Goal: Information Seeking & Learning: Compare options

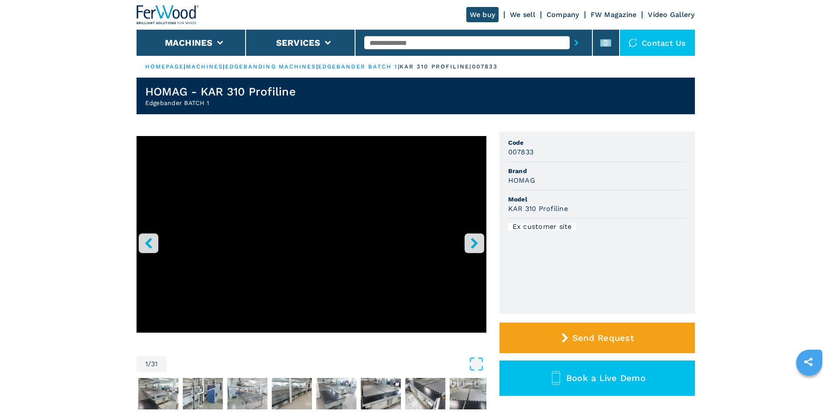
click at [374, 40] on input "text" at bounding box center [467, 42] width 206 height 13
paste input "******"
type input "******"
click at [575, 45] on icon "submit-button" at bounding box center [577, 43] width 4 height 6
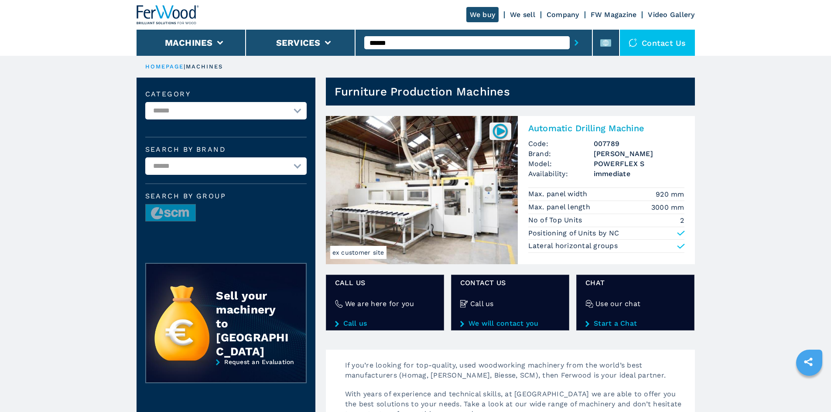
click at [582, 132] on h2 "Automatic Drilling Machine" at bounding box center [607, 128] width 156 height 10
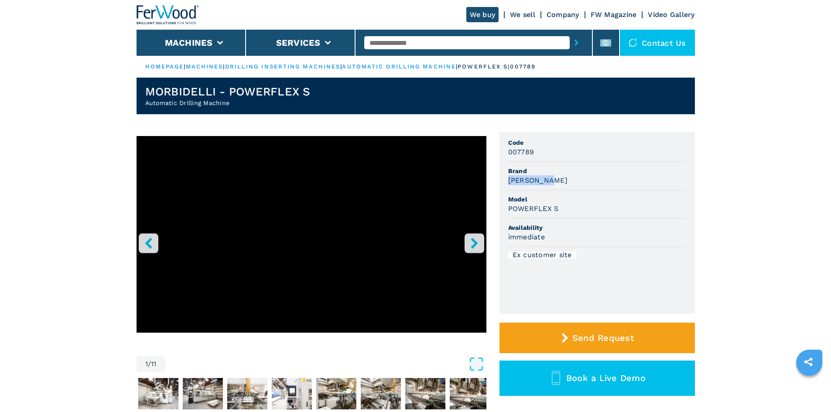
drag, startPoint x: 508, startPoint y: 182, endPoint x: 579, endPoint y: 177, distance: 70.5
click at [579, 177] on div "MORBIDELLI" at bounding box center [597, 180] width 178 height 10
copy h3 "MORBIDELLI"
click at [578, 180] on div "MORBIDELLI" at bounding box center [597, 180] width 178 height 10
drag, startPoint x: 509, startPoint y: 212, endPoint x: 573, endPoint y: 208, distance: 63.4
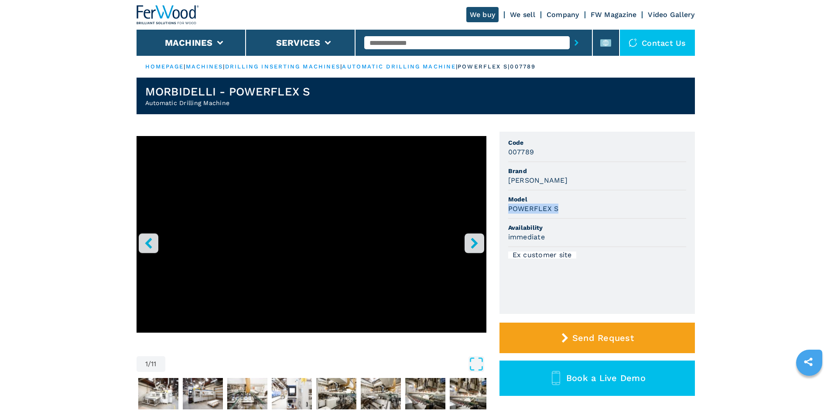
click at [573, 208] on div "POWERFLEX S" at bounding box center [597, 209] width 178 height 10
copy h3 "POWERFLEX S"
click at [573, 208] on div "POWERFLEX S" at bounding box center [597, 209] width 178 height 10
drag, startPoint x: 508, startPoint y: 151, endPoint x: 543, endPoint y: 153, distance: 35.0
click at [543, 153] on div "007789" at bounding box center [597, 152] width 178 height 10
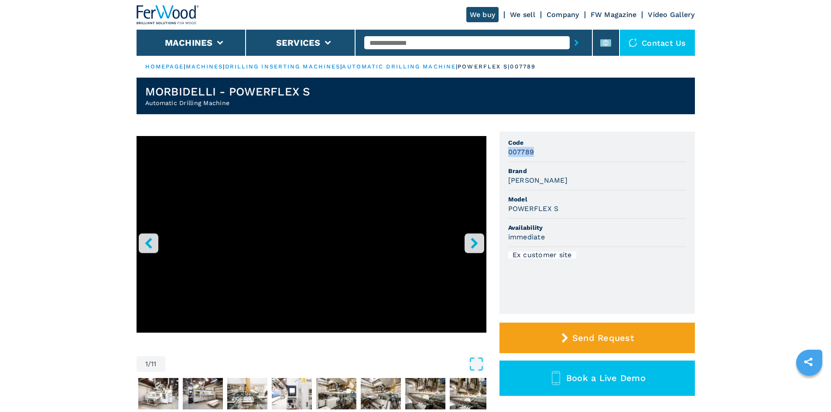
copy h3 "007789"
click at [543, 153] on div "007789" at bounding box center [597, 152] width 178 height 10
click at [392, 41] on input "text" at bounding box center [467, 42] width 206 height 13
paste input "******"
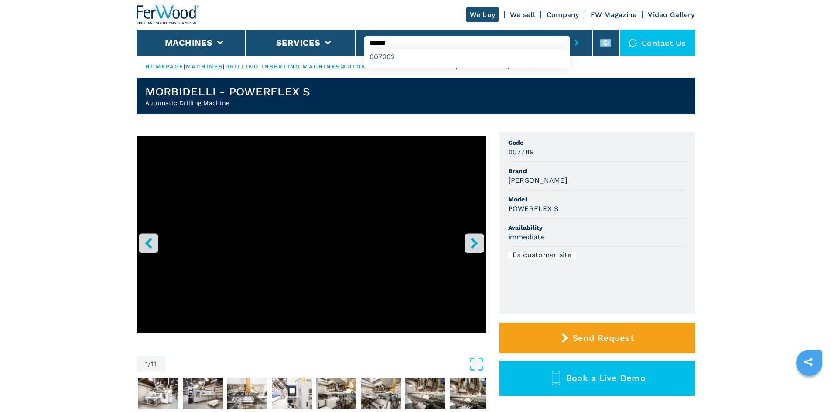
type input "******"
click at [575, 42] on icon "submit-button" at bounding box center [577, 43] width 4 height 6
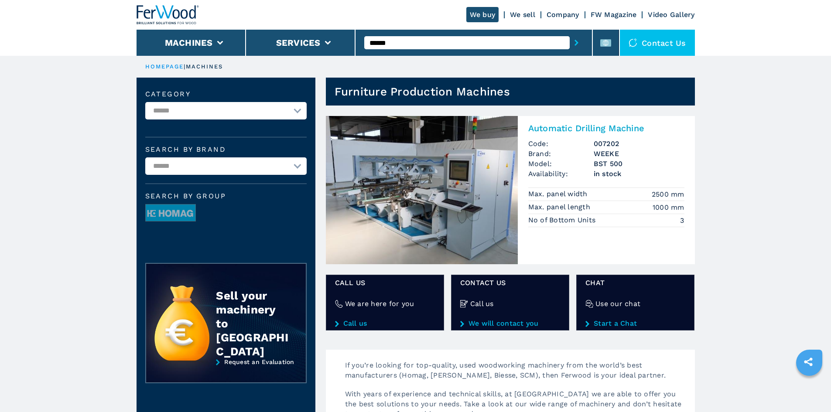
click at [547, 131] on h2 "Automatic Drilling Machine" at bounding box center [607, 128] width 156 height 10
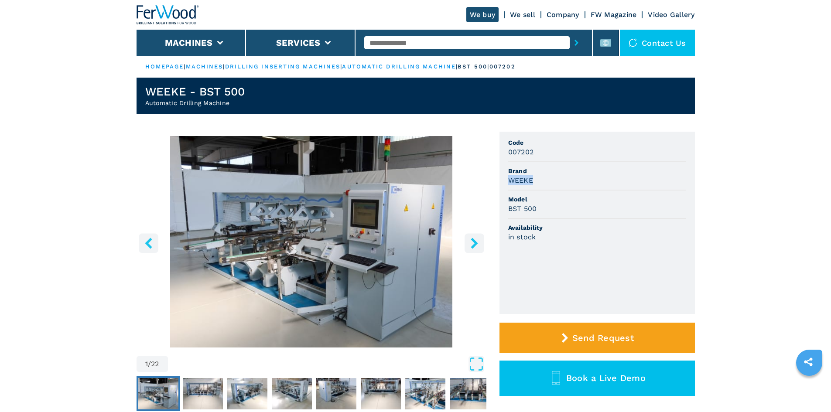
drag, startPoint x: 507, startPoint y: 179, endPoint x: 550, endPoint y: 182, distance: 42.8
click at [550, 182] on ul "Code 007202 Brand WEEKE Model BST 500 Availability in stock" at bounding box center [598, 223] width 196 height 182
copy h3 "WEEKE"
click at [557, 182] on div "WEEKE" at bounding box center [597, 180] width 178 height 10
drag, startPoint x: 507, startPoint y: 211, endPoint x: 544, endPoint y: 207, distance: 37.4
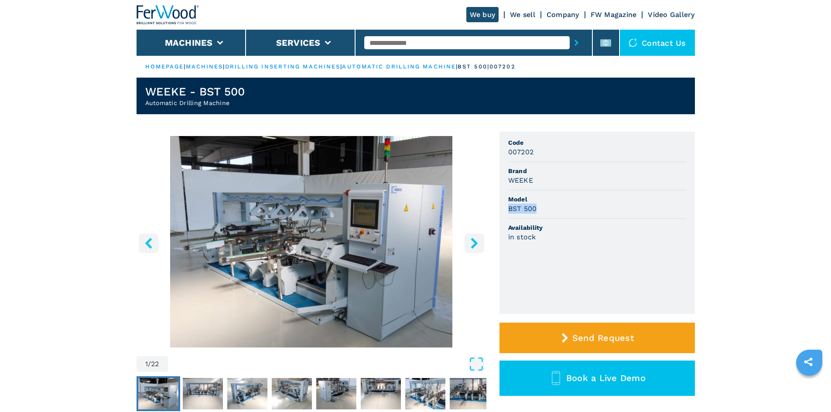
click at [544, 207] on ul "Code 007202 Brand WEEKE Model BST 500 Availability in stock" at bounding box center [598, 223] width 196 height 182
copy h3 "BST 500"
click at [547, 207] on div "BST 500" at bounding box center [597, 209] width 178 height 10
drag, startPoint x: 509, startPoint y: 155, endPoint x: 540, endPoint y: 152, distance: 31.1
click at [540, 152] on div "007202" at bounding box center [597, 152] width 178 height 10
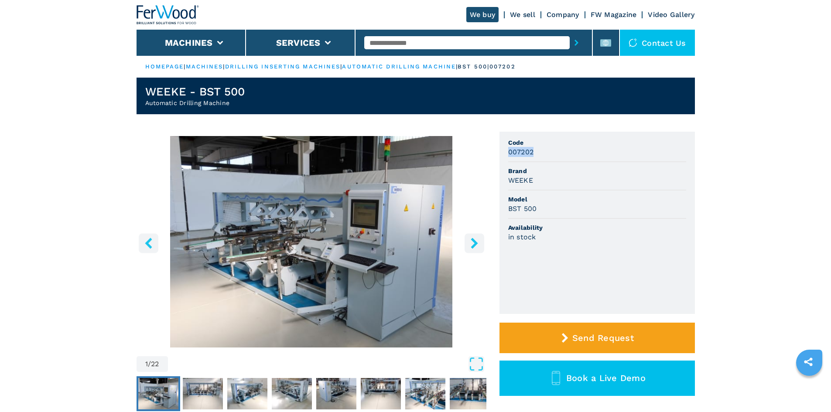
click at [550, 155] on div "007202" at bounding box center [597, 152] width 178 height 10
click at [380, 40] on input "text" at bounding box center [467, 42] width 206 height 13
paste input "******"
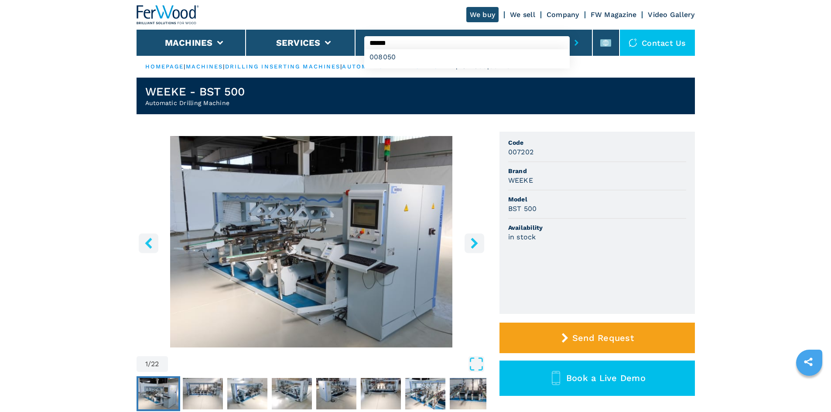
type input "******"
click at [574, 43] on button "submit-button" at bounding box center [577, 43] width 14 height 20
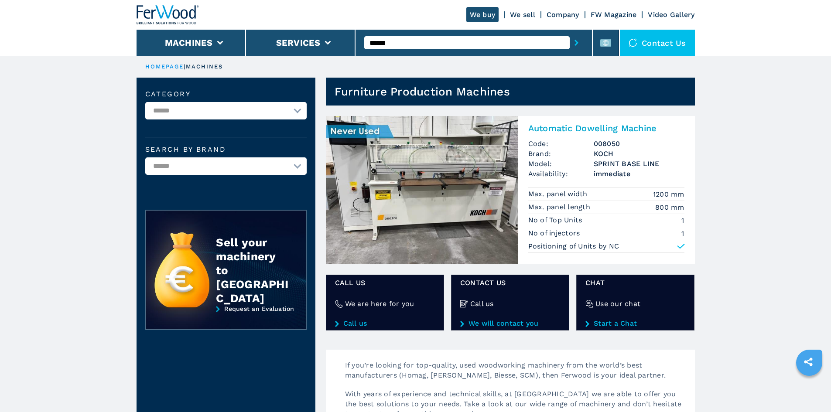
click at [555, 127] on h2 "Automatic Dowelling Machine" at bounding box center [607, 128] width 156 height 10
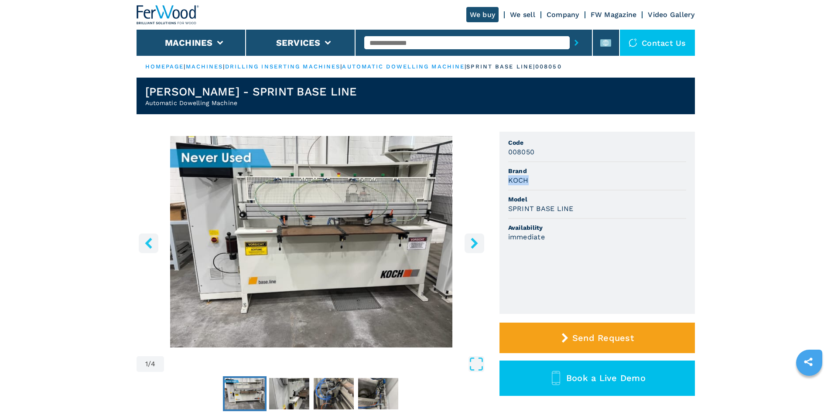
drag, startPoint x: 508, startPoint y: 182, endPoint x: 548, endPoint y: 181, distance: 40.2
click at [548, 181] on ul "Code 008050 Brand KOCH Model SPRINT BASE LINE Availability immediate" at bounding box center [598, 223] width 196 height 182
click at [551, 179] on div "KOCH" at bounding box center [597, 180] width 178 height 10
drag, startPoint x: 508, startPoint y: 207, endPoint x: 597, endPoint y: 204, distance: 88.6
click at [597, 204] on div "SPRINT BASE LINE" at bounding box center [597, 209] width 178 height 10
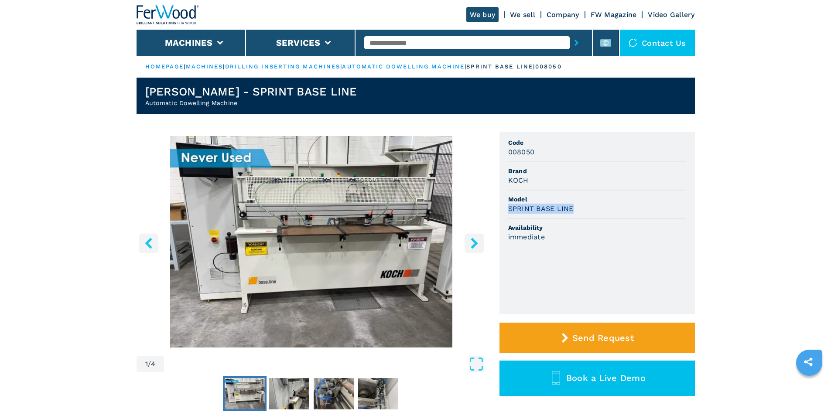
copy h3 "SPRINT BASE LINE"
click at [598, 206] on div "SPRINT BASE LINE" at bounding box center [597, 209] width 178 height 10
drag, startPoint x: 541, startPoint y: 147, endPoint x: 551, endPoint y: 148, distance: 9.7
click at [551, 148] on ul "Code 008050 Brand KOCH Model SPRINT BASE LINE Availability immediate" at bounding box center [598, 223] width 196 height 182
click at [551, 148] on div "008050" at bounding box center [597, 152] width 178 height 10
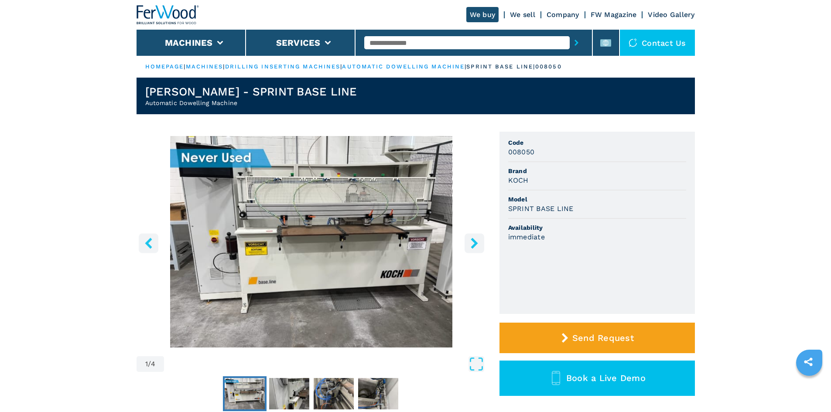
click at [378, 40] on input "text" at bounding box center [467, 42] width 206 height 13
paste input "******"
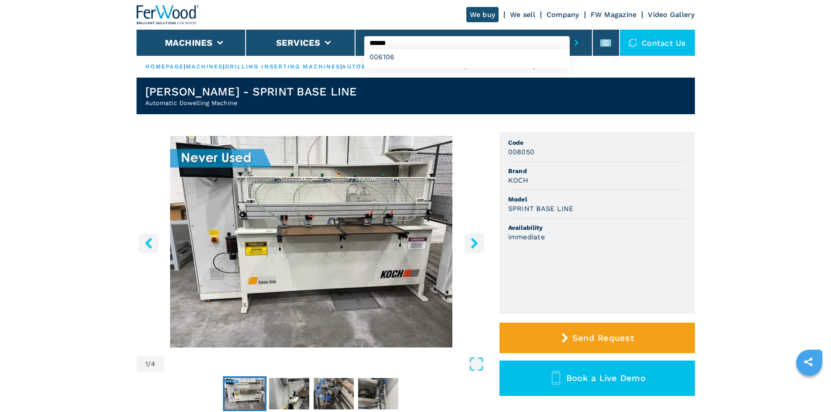
type input "******"
click at [570, 42] on button "submit-button" at bounding box center [577, 43] width 14 height 20
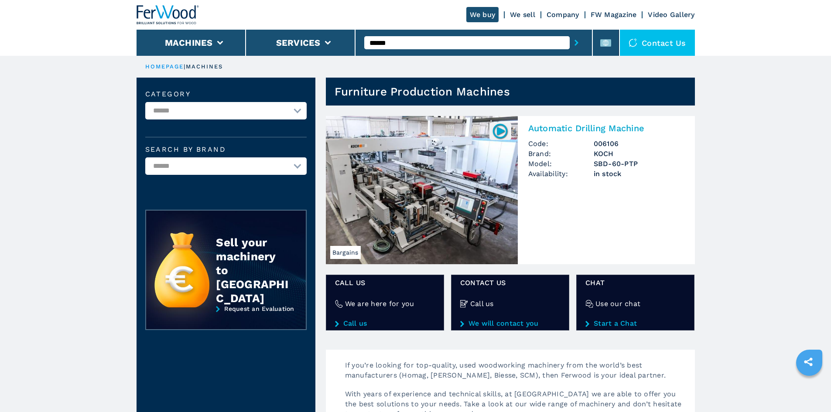
drag, startPoint x: 0, startPoint y: 0, endPoint x: 560, endPoint y: 132, distance: 575.7
click at [560, 132] on h2 "Automatic Drilling Machine" at bounding box center [607, 128] width 156 height 10
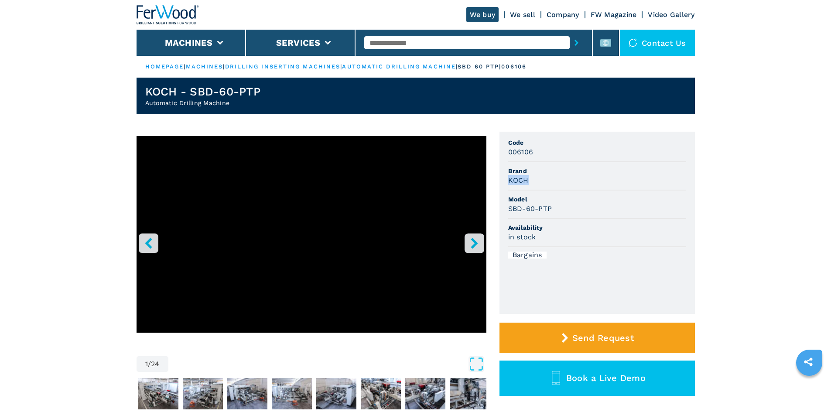
drag, startPoint x: 509, startPoint y: 182, endPoint x: 543, endPoint y: 182, distance: 34.1
click at [543, 182] on div "KOCH" at bounding box center [597, 180] width 178 height 10
copy h3 "KOCH"
click at [543, 182] on div "KOCH" at bounding box center [597, 180] width 178 height 10
drag, startPoint x: 510, startPoint y: 210, endPoint x: 552, endPoint y: 212, distance: 42.0
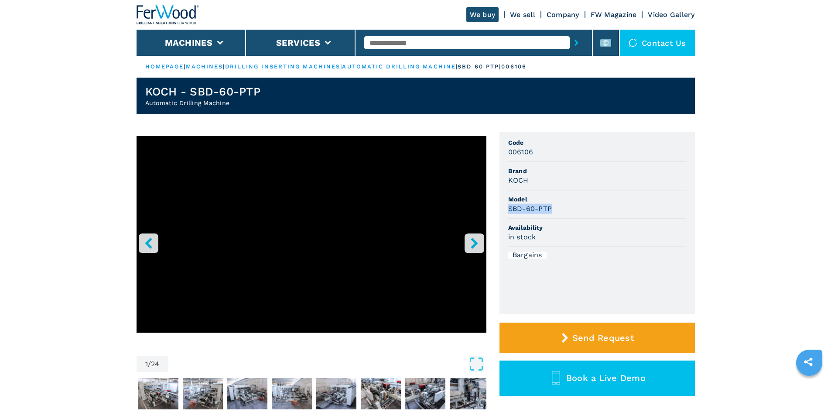
click at [552, 212] on h3 "SBD-60-PTP" at bounding box center [530, 209] width 44 height 10
copy h3 "SBD-60-PTP"
click at [558, 211] on div "SBD-60-PTP" at bounding box center [597, 209] width 178 height 10
drag, startPoint x: 533, startPoint y: 151, endPoint x: 500, endPoint y: 147, distance: 33.8
click at [500, 147] on ul "Code 006106 Brand [PERSON_NAME] Model SBD-60-PTP Availability in stock Bargains" at bounding box center [598, 223] width 196 height 182
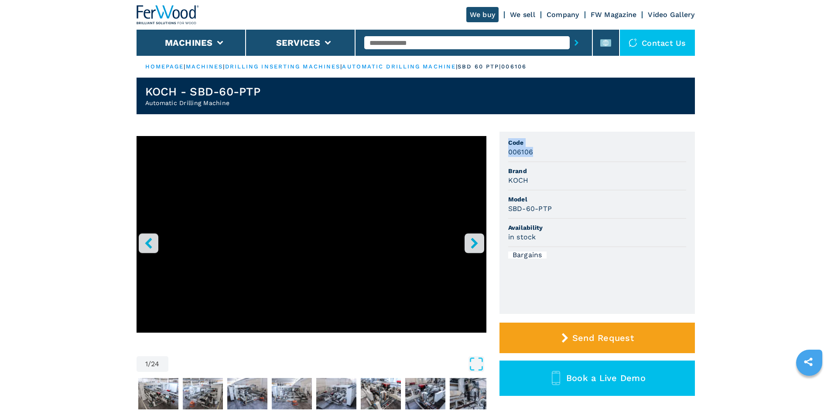
click at [553, 148] on div "006106" at bounding box center [597, 152] width 178 height 10
drag, startPoint x: 537, startPoint y: 154, endPoint x: 508, endPoint y: 153, distance: 29.7
click at [508, 153] on ul "Code 006106 Brand [PERSON_NAME] Model SBD-60-PTP Availability in stock Bargains" at bounding box center [598, 223] width 196 height 182
copy h3 "006106"
click at [574, 154] on div "006106" at bounding box center [597, 152] width 178 height 10
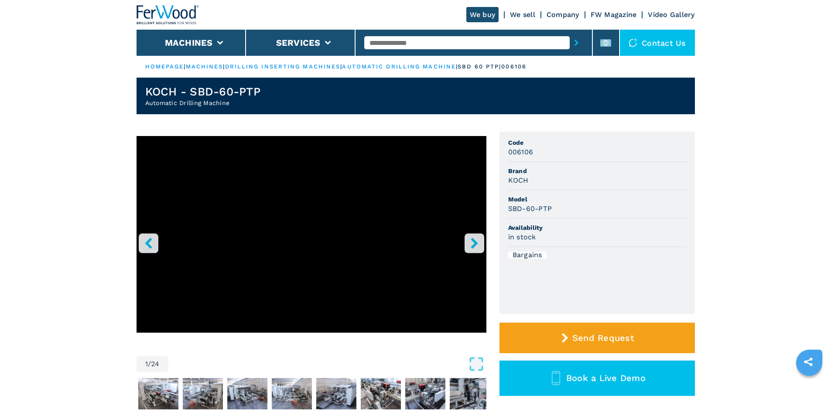
click at [398, 40] on input "text" at bounding box center [467, 42] width 206 height 13
paste input "******"
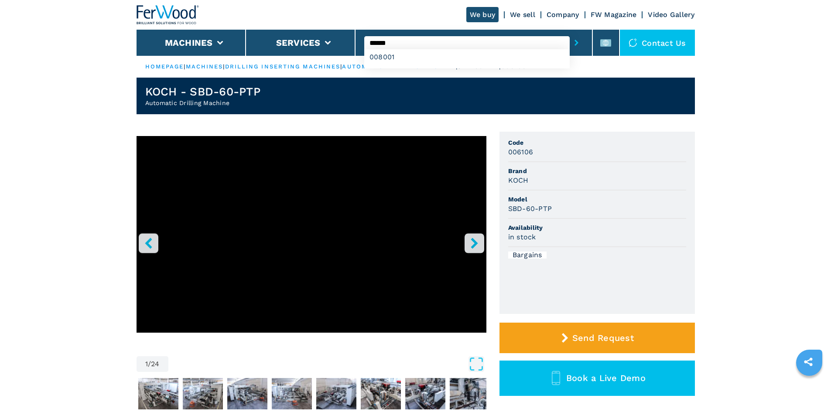
type input "******"
click at [575, 40] on icon "submit-button" at bounding box center [577, 43] width 4 height 6
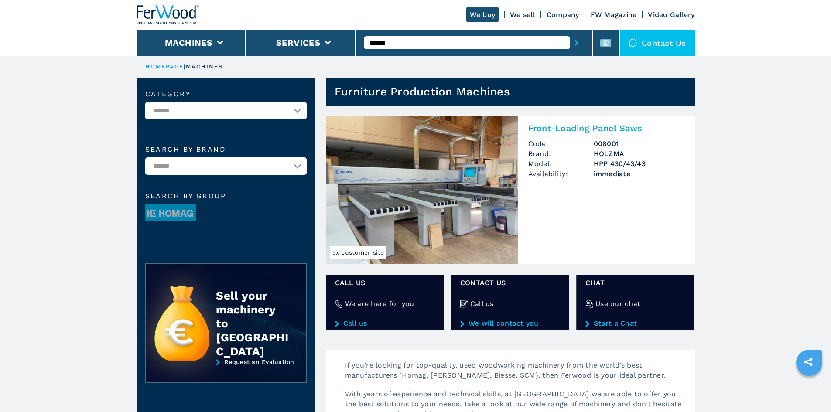
click at [577, 127] on h2 "Front-Loading Panel Saws" at bounding box center [607, 128] width 156 height 10
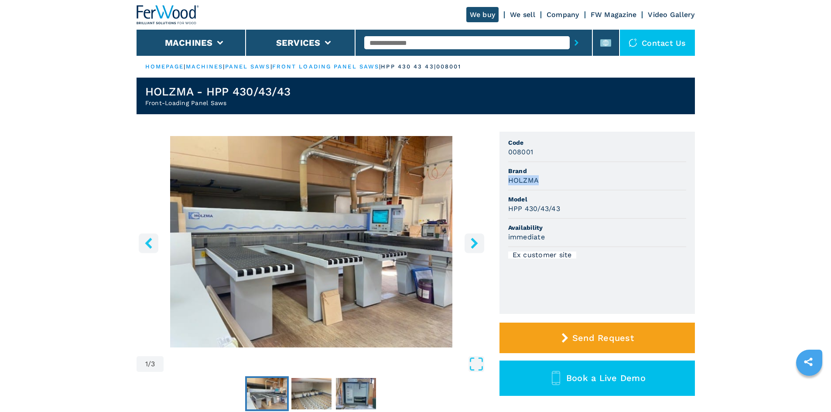
drag, startPoint x: 509, startPoint y: 178, endPoint x: 563, endPoint y: 179, distance: 54.2
click at [563, 179] on div "HOLZMA" at bounding box center [597, 180] width 178 height 10
copy h3 "HOLZMA"
click at [563, 179] on div "HOLZMA" at bounding box center [597, 180] width 178 height 10
drag, startPoint x: 515, startPoint y: 207, endPoint x: 529, endPoint y: 206, distance: 14.4
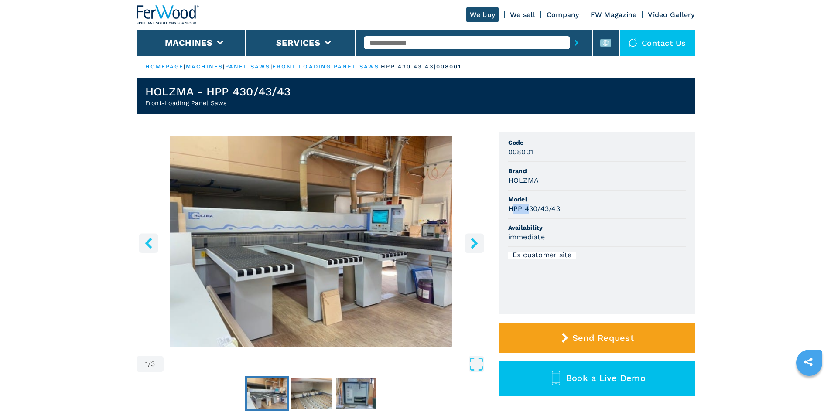
click at [529, 206] on h3 "HPP 430/43/43" at bounding box center [534, 209] width 52 height 10
drag, startPoint x: 509, startPoint y: 209, endPoint x: 578, endPoint y: 213, distance: 69.1
click at [578, 213] on div "HPP 430/43/43" at bounding box center [597, 209] width 178 height 10
copy h3 "HPP 430/43/43"
click at [578, 211] on div "HPP 430/43/43" at bounding box center [597, 209] width 178 height 10
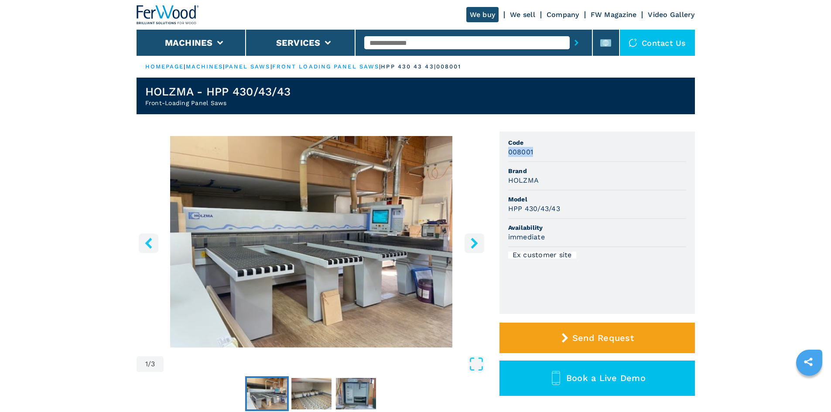
drag, startPoint x: 534, startPoint y: 149, endPoint x: 496, endPoint y: 151, distance: 38.0
click at [496, 151] on div "1 / 3 Unit Measure ****** ******** Code 008001 Brand HOLZMA Model HPP 430/43/43…" at bounding box center [416, 285] width 559 height 306
copy h3 "008001"
click at [585, 157] on div "008001" at bounding box center [597, 152] width 178 height 10
click at [399, 44] on input "text" at bounding box center [467, 42] width 206 height 13
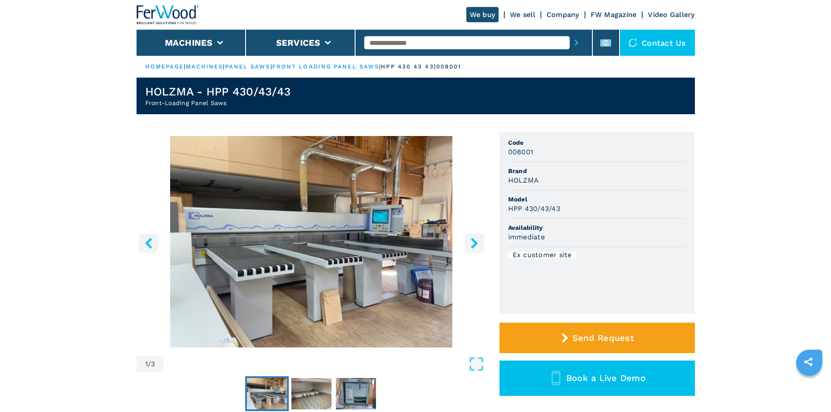
paste input "******"
type input "******"
click at [575, 43] on icon "submit-button" at bounding box center [577, 43] width 4 height 6
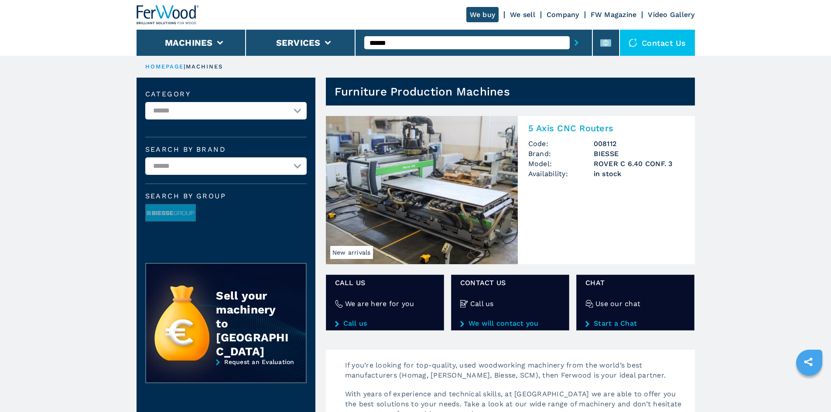
click at [563, 129] on h2 "5 Axis CNC Routers" at bounding box center [607, 128] width 156 height 10
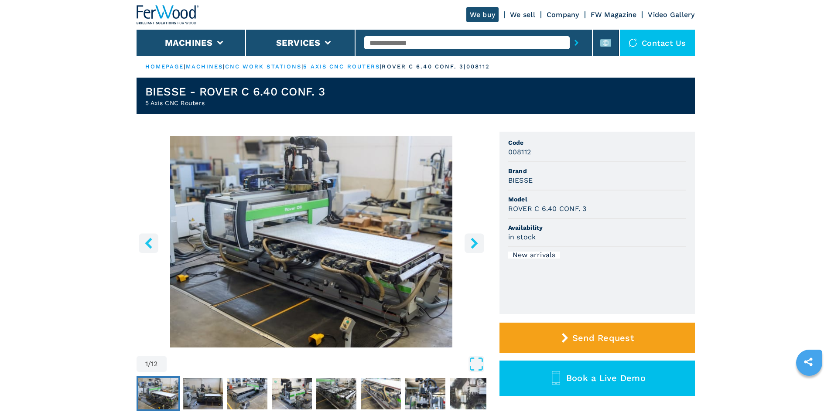
click at [517, 179] on h3 "BIESSE" at bounding box center [520, 180] width 25 height 10
click at [573, 168] on span "Brand" at bounding box center [597, 171] width 178 height 9
drag, startPoint x: 547, startPoint y: 182, endPoint x: 553, endPoint y: 182, distance: 5.7
click at [553, 182] on div "BIESSE" at bounding box center [597, 180] width 178 height 10
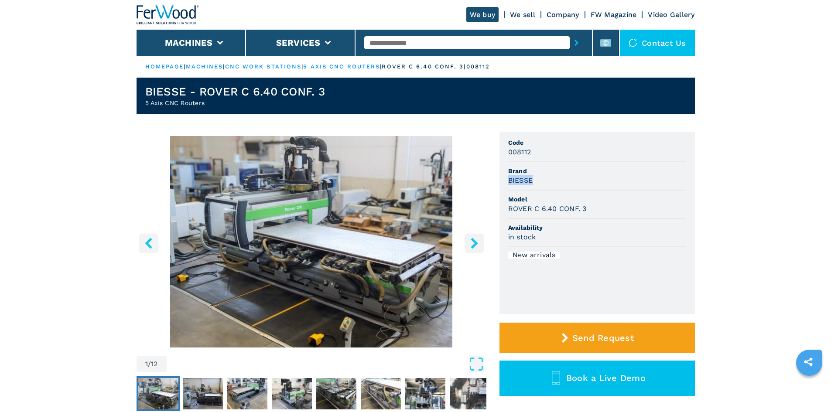
copy h3 "BIESSE"
click at [553, 182] on div "BIESSE" at bounding box center [597, 180] width 178 height 10
drag, startPoint x: 509, startPoint y: 207, endPoint x: 609, endPoint y: 202, distance: 100.1
click at [609, 202] on li "Model ROVER C 6.40 CONF. 3" at bounding box center [597, 205] width 178 height 28
drag, startPoint x: 593, startPoint y: 208, endPoint x: 508, endPoint y: 212, distance: 85.6
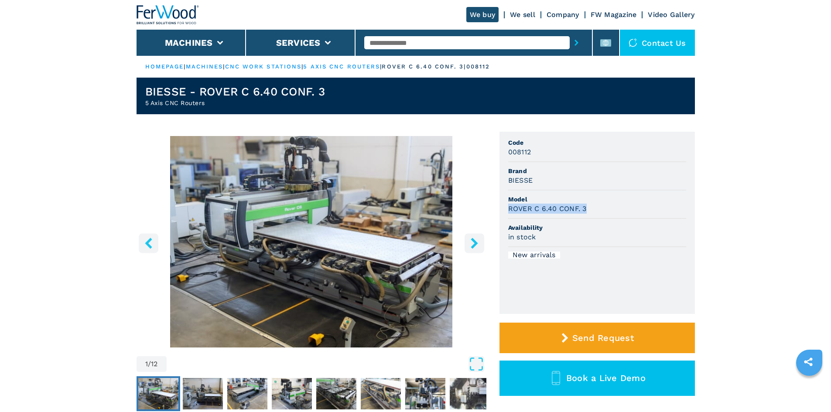
click at [508, 212] on ul "Code 008112 Brand BIESSE Model ROVER C 6.40 CONF. 3 Availability in stock New a…" at bounding box center [598, 223] width 196 height 182
copy h3 "ROVER C 6.40 CONF. 3"
click at [658, 192] on li "Model ROVER C 6.40 CONF. 3" at bounding box center [597, 205] width 178 height 28
drag, startPoint x: 506, startPoint y: 153, endPoint x: 544, endPoint y: 152, distance: 37.6
click at [544, 152] on ul "Code 008112 Brand BIESSE Model ROVER C 6.40 CONF. 3 Availability in stock New a…" at bounding box center [598, 223] width 196 height 182
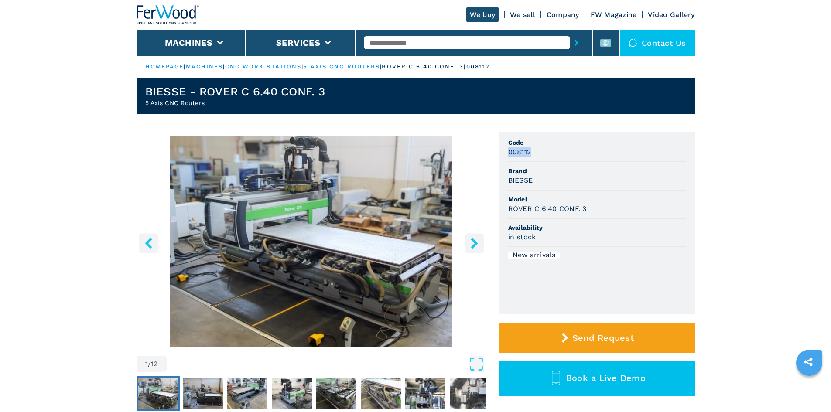
copy h3 "008112"
click at [544, 152] on div "008112" at bounding box center [597, 152] width 178 height 10
click at [388, 45] on input "text" at bounding box center [467, 42] width 206 height 13
paste input "******"
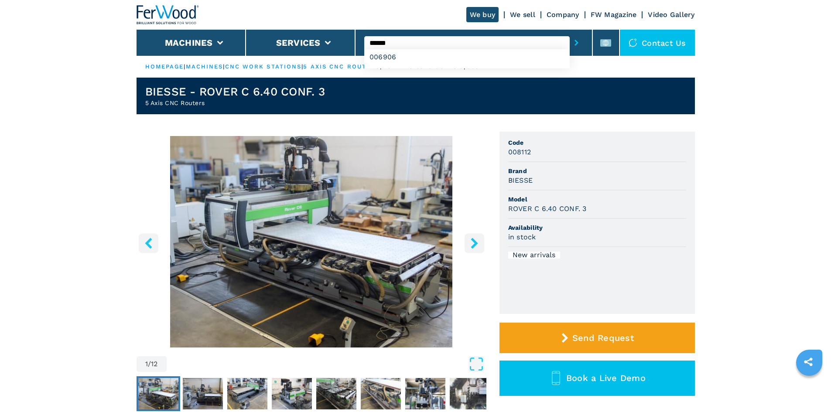
type input "******"
click at [575, 43] on icon "submit-button" at bounding box center [577, 43] width 4 height 6
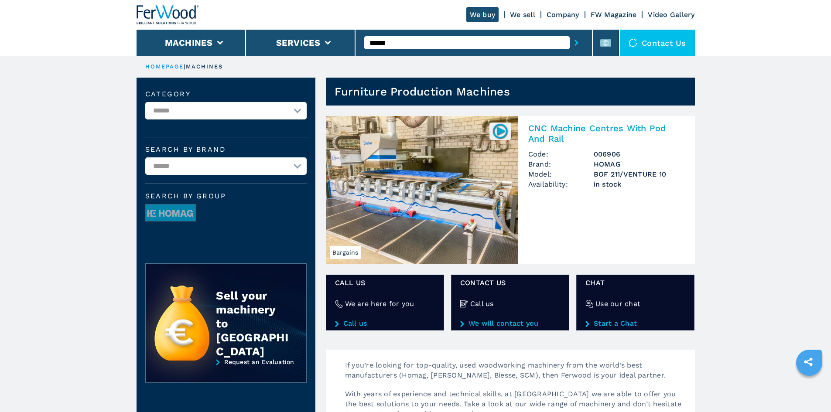
click at [541, 128] on h2 "CNC Machine Centres With Pod And Rail" at bounding box center [607, 133] width 156 height 21
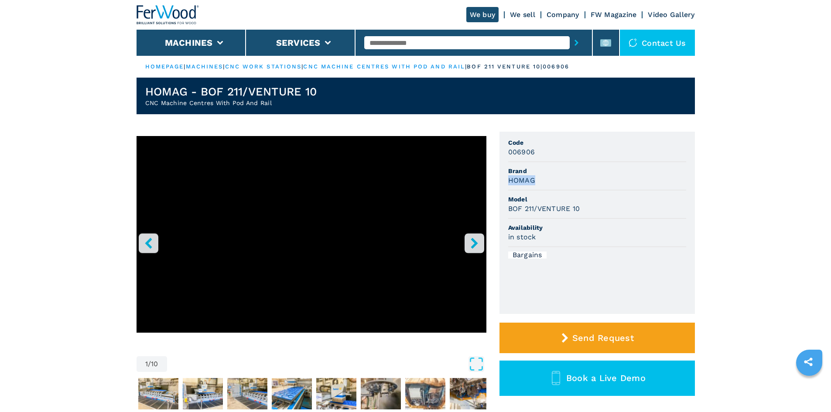
drag, startPoint x: 508, startPoint y: 181, endPoint x: 560, endPoint y: 182, distance: 52.4
click at [560, 182] on div "HOMAG" at bounding box center [597, 180] width 178 height 10
copy h3 "HOMAG"
click at [562, 182] on div "HOMAG" at bounding box center [597, 180] width 178 height 10
drag, startPoint x: 508, startPoint y: 209, endPoint x: 602, endPoint y: 206, distance: 94.3
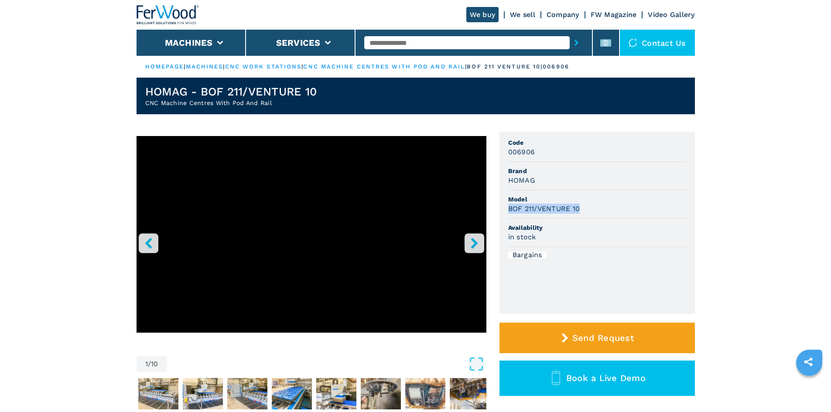
click at [602, 206] on ul "Code 006906 Brand HOMAG Model BOF 211/VENTURE 10 Availability in stock Bargains" at bounding box center [598, 223] width 196 height 182
copy h3 "BOF 211/VENTURE 10"
click at [602, 206] on div "BOF 211/VENTURE 10" at bounding box center [597, 209] width 178 height 10
drag, startPoint x: 582, startPoint y: 207, endPoint x: 506, endPoint y: 209, distance: 76.0
click at [506, 209] on ul "Code 006906 Brand HOMAG Model BOF 211/VENTURE 10 Availability in stock Bargains" at bounding box center [598, 223] width 196 height 182
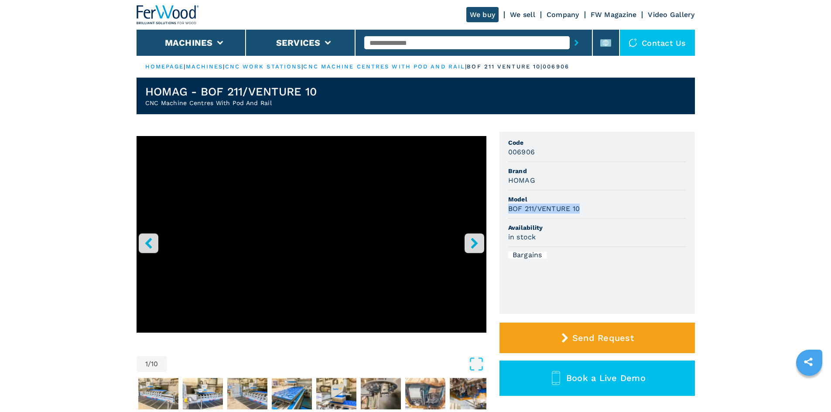
copy h3 "BOF 211/VENTURE 10"
click at [617, 217] on li "Model BOF 211/VENTURE 10" at bounding box center [597, 205] width 178 height 28
drag, startPoint x: 512, startPoint y: 152, endPoint x: 547, endPoint y: 155, distance: 35.4
click at [547, 155] on ul "Code 006906 Brand HOMAG Model BOF 211/VENTURE 10 Availability in stock Bargains" at bounding box center [598, 223] width 196 height 182
copy h3 "006906"
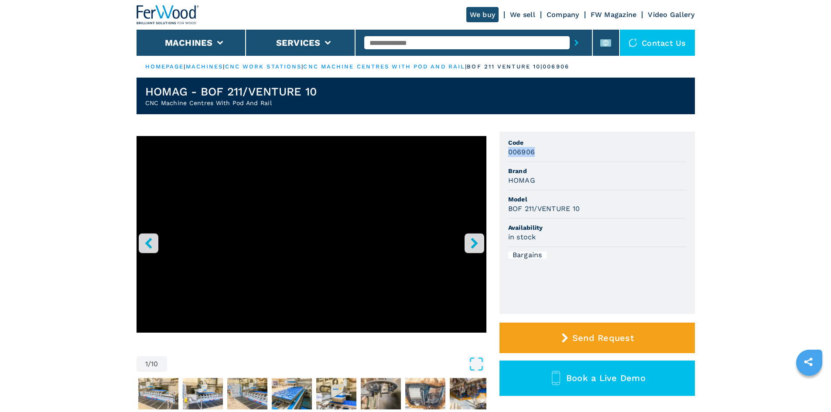
click at [566, 155] on div "006906" at bounding box center [597, 152] width 178 height 10
click at [387, 45] on input "text" at bounding box center [467, 42] width 206 height 13
paste input "******"
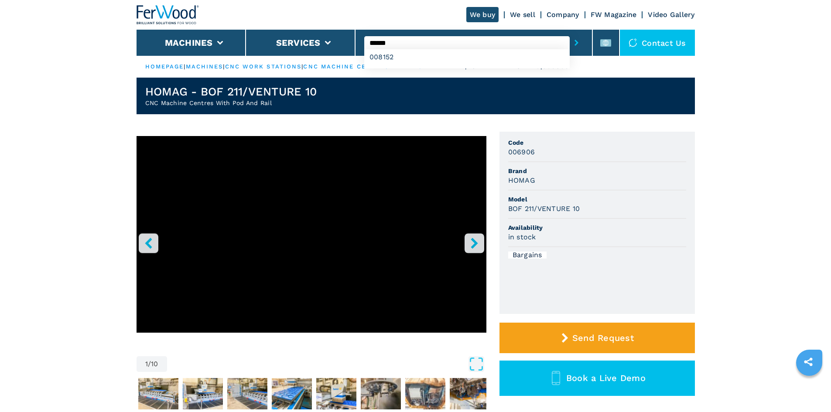
type input "******"
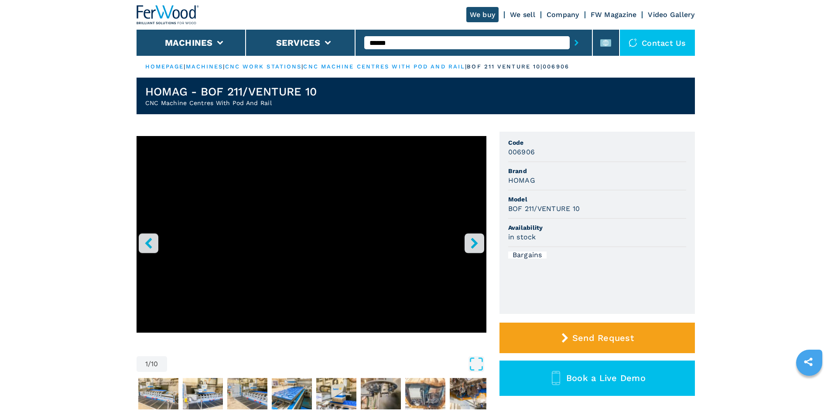
click at [575, 45] on icon "submit-button" at bounding box center [577, 43] width 4 height 6
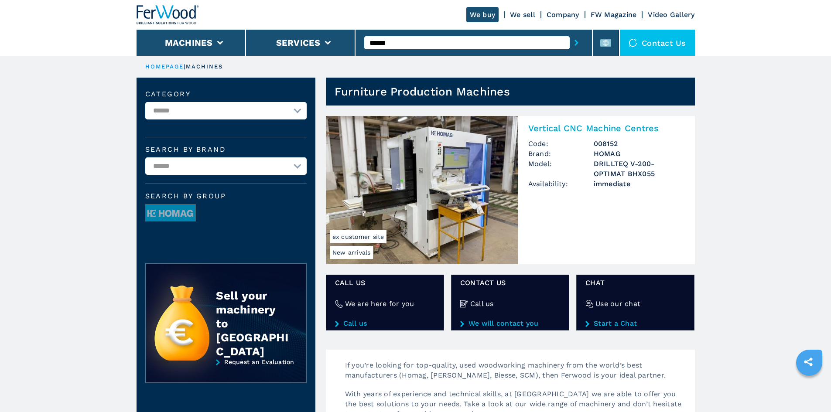
click at [563, 131] on h2 "Vertical CNC Machine Centres" at bounding box center [607, 128] width 156 height 10
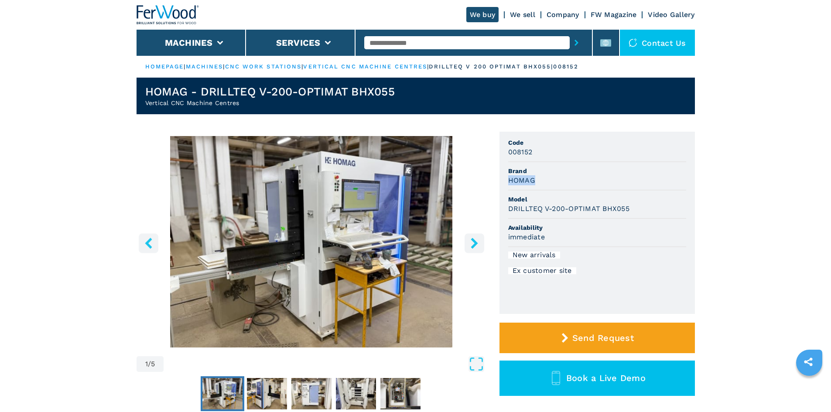
drag, startPoint x: 508, startPoint y: 182, endPoint x: 553, endPoint y: 179, distance: 44.7
click at [553, 179] on div "HOMAG" at bounding box center [597, 180] width 178 height 10
copy h3 "HOMAG"
click at [556, 179] on div "HOMAG" at bounding box center [597, 180] width 178 height 10
drag, startPoint x: 506, startPoint y: 206, endPoint x: 639, endPoint y: 216, distance: 134.0
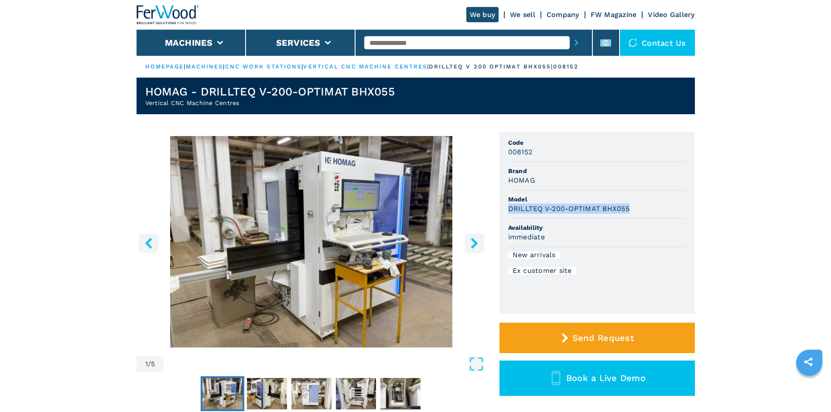
click at [639, 216] on ul "Code 008152 Brand HOMAG Model DRILLTEQ V-200-OPTIMAT BHX055 Availability immedi…" at bounding box center [598, 223] width 196 height 182
copy h3 "DRILLTEQ V-200-OPTIMAT BHX055"
click at [649, 204] on div "DRILLTEQ V-200-OPTIMAT BHX055" at bounding box center [597, 209] width 178 height 10
drag, startPoint x: 504, startPoint y: 154, endPoint x: 548, endPoint y: 155, distance: 44.5
click at [548, 155] on ul "Code 008152 Brand HOMAG Model DRILLTEQ V-200-OPTIMAT BHX055 Availability immedi…" at bounding box center [598, 223] width 196 height 182
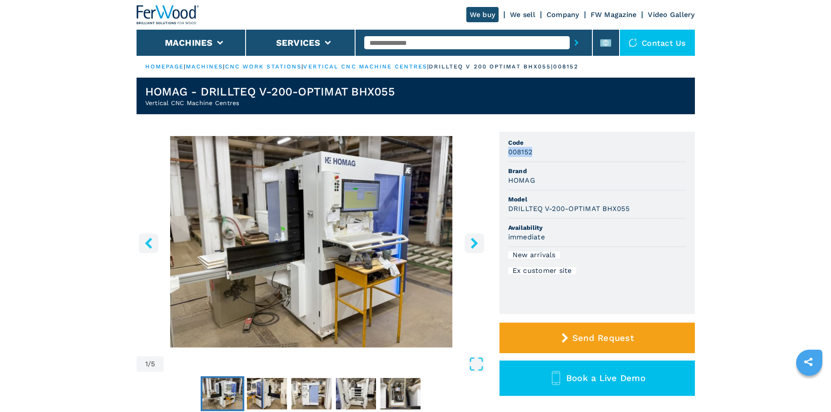
copy h3 "008152"
click at [548, 155] on div "008152" at bounding box center [597, 152] width 178 height 10
